Goal: Transaction & Acquisition: Book appointment/travel/reservation

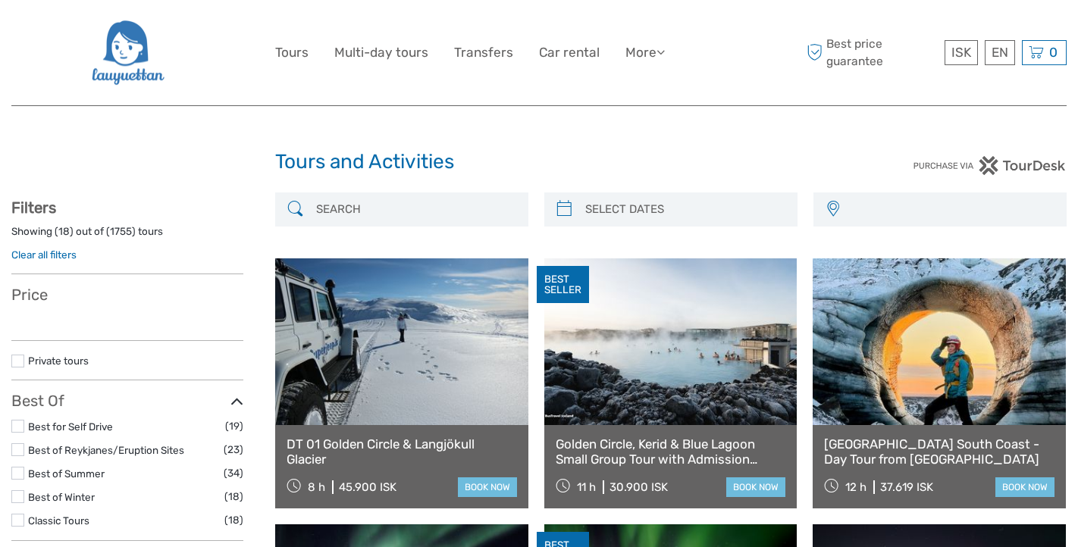
select select
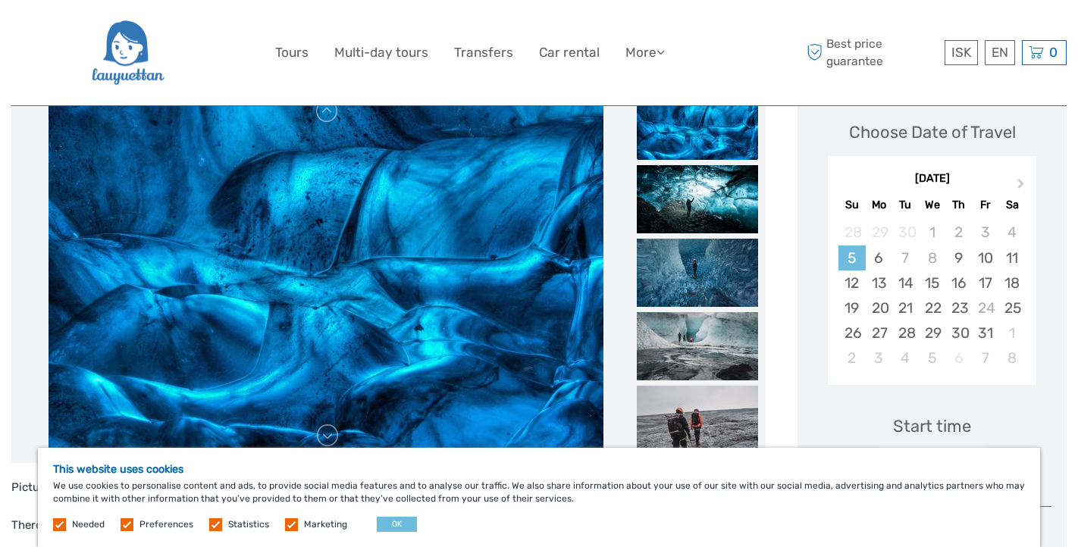
scroll to position [212, 0]
click at [1024, 181] on button "Next Month" at bounding box center [1023, 188] width 24 height 24
click at [987, 328] on div "30" at bounding box center [985, 334] width 27 height 25
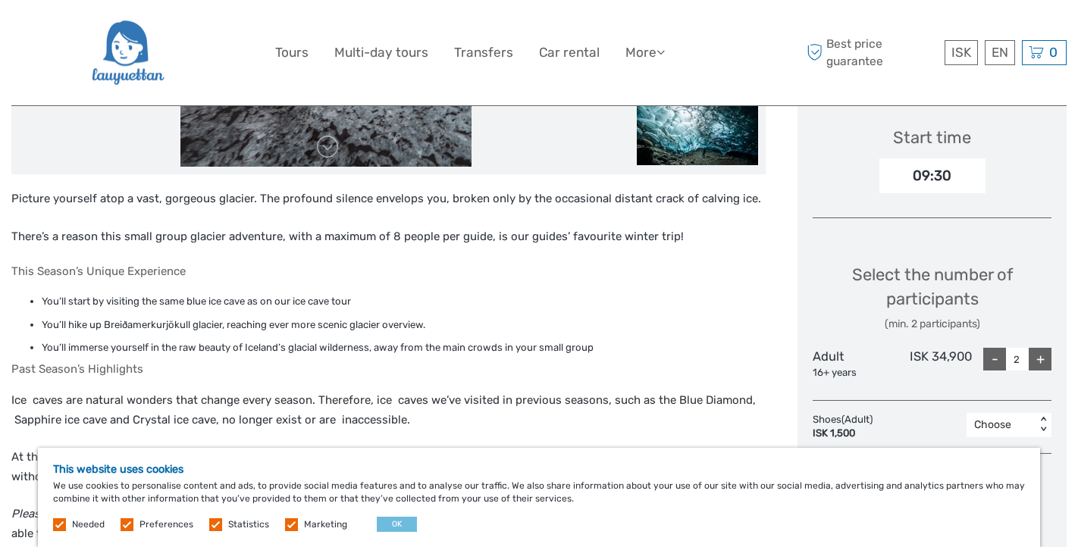
scroll to position [503, 0]
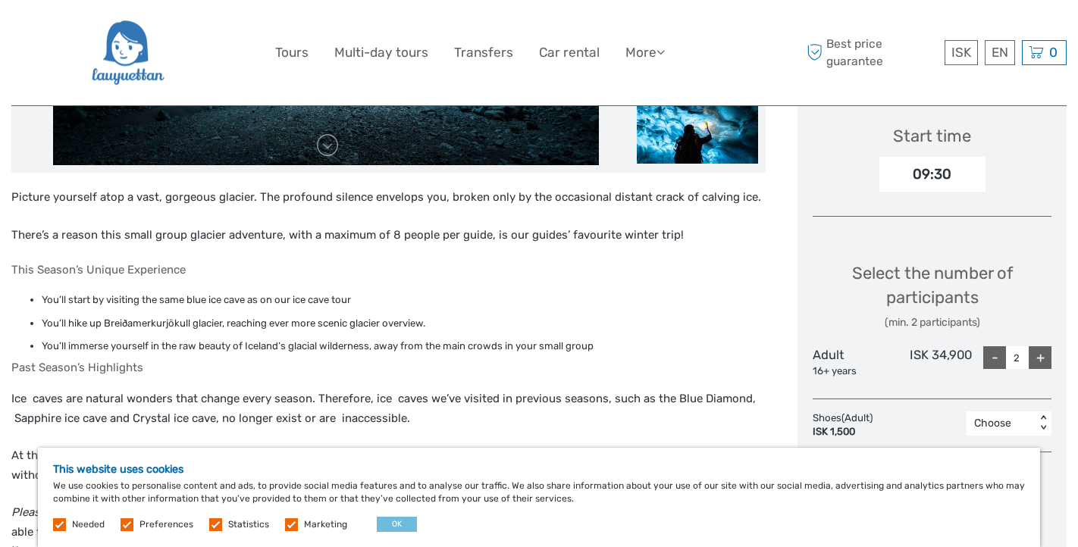
click at [993, 354] on div "-" at bounding box center [994, 358] width 23 height 23
type input "1"
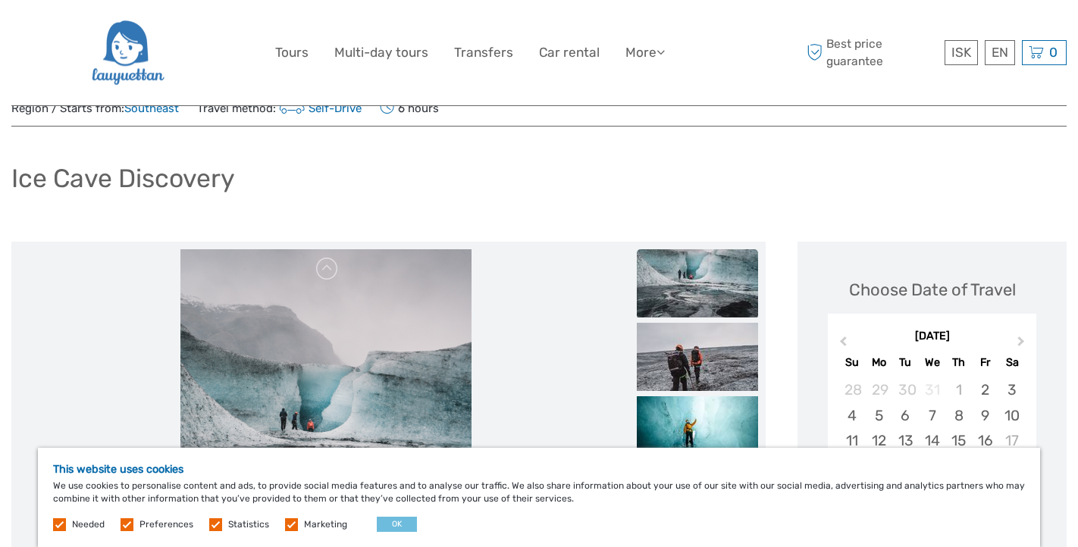
scroll to position [0, 0]
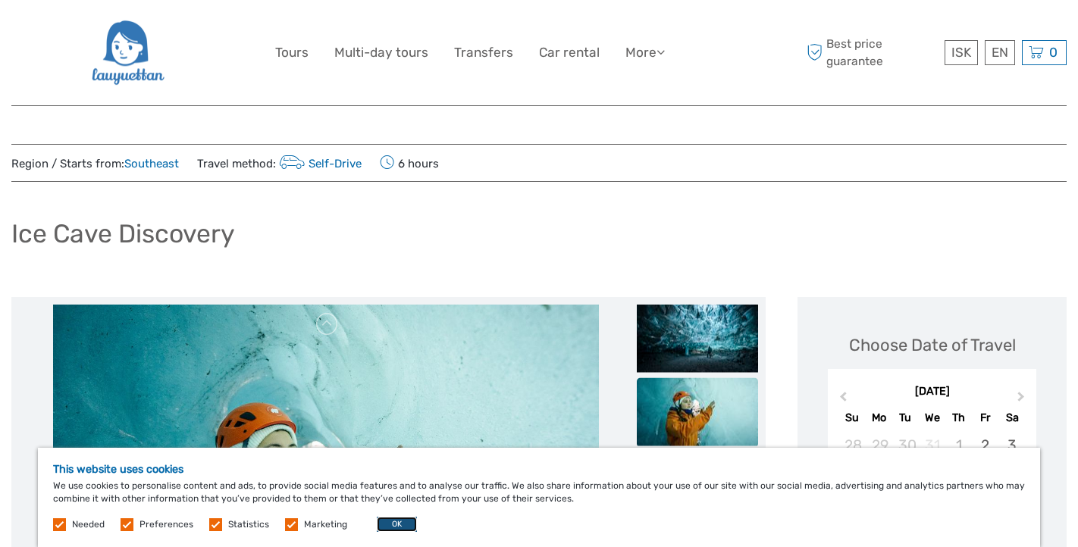
click at [400, 525] on button "OK" at bounding box center [397, 524] width 40 height 15
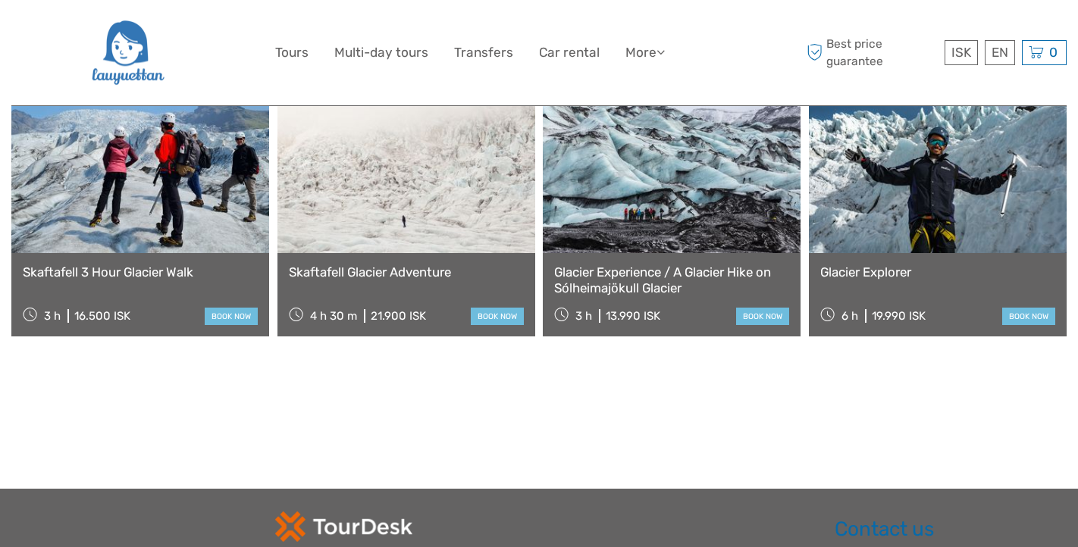
scroll to position [2317, 0]
